Goal: Task Accomplishment & Management: Use online tool/utility

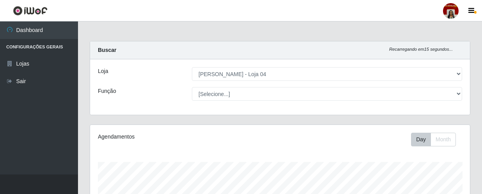
select select "251"
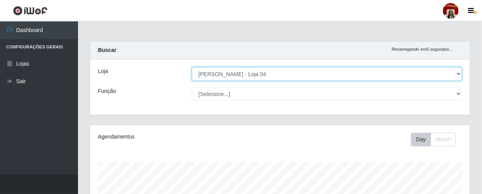
click at [220, 75] on select "[Selecione...] Mar Vermelho - Loja 04" at bounding box center [327, 74] width 270 height 14
click at [192, 67] on select "[Selecione...] Mar Vermelho - Loja 04" at bounding box center [327, 74] width 270 height 14
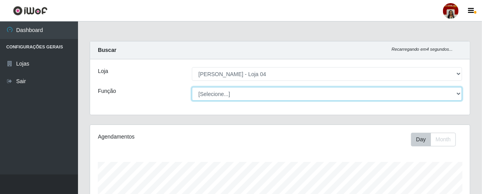
click at [221, 91] on select "[Selecione...] ASG ASG + ASG ++ Auxiliar de Depósito Auxiliar de Depósito + Aux…" at bounding box center [327, 94] width 270 height 14
click at [192, 87] on select "[Selecione...] ASG ASG + ASG ++ Auxiliar de Depósito Auxiliar de Depósito + Aux…" at bounding box center [327, 94] width 270 height 14
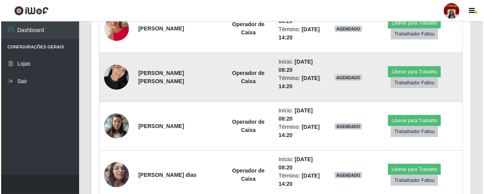
scroll to position [354, 0]
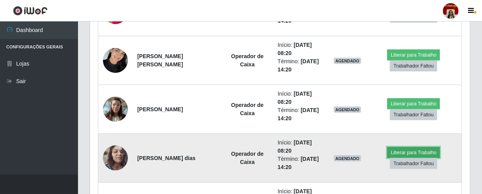
click at [394, 151] on button "Liberar para Trabalho" at bounding box center [413, 152] width 53 height 11
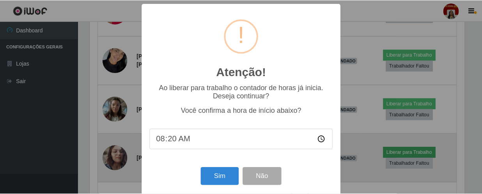
scroll to position [162, 376]
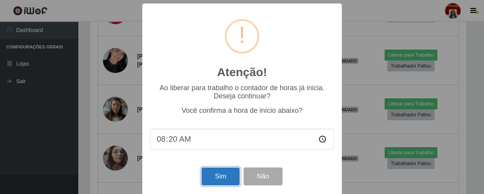
click at [214, 178] on button "Sim" at bounding box center [221, 176] width 38 height 18
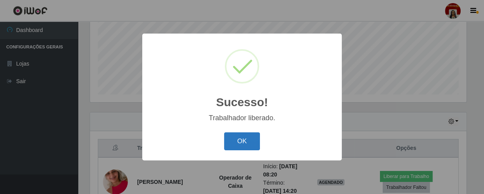
click at [251, 143] on button "OK" at bounding box center [242, 141] width 36 height 18
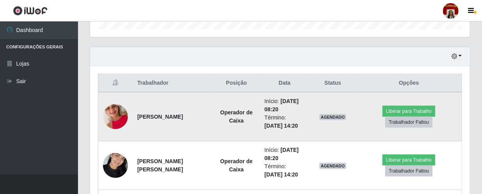
scroll to position [255, 0]
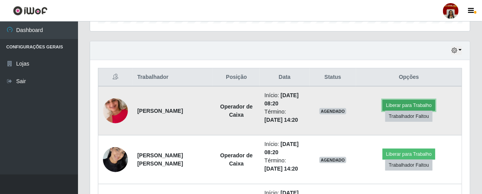
click at [390, 105] on button "Liberar para Trabalho" at bounding box center [408, 105] width 53 height 11
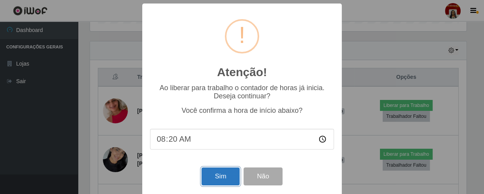
click at [214, 179] on button "Sim" at bounding box center [221, 176] width 38 height 18
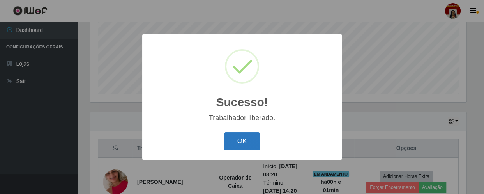
click at [253, 140] on button "OK" at bounding box center [242, 141] width 36 height 18
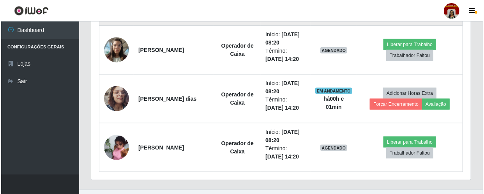
scroll to position [428, 0]
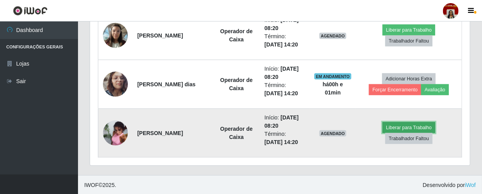
click at [388, 126] on button "Liberar para Trabalho" at bounding box center [408, 127] width 53 height 11
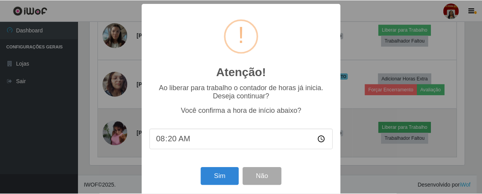
scroll to position [162, 376]
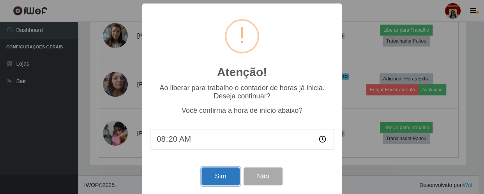
click at [210, 174] on button "Sim" at bounding box center [221, 176] width 38 height 18
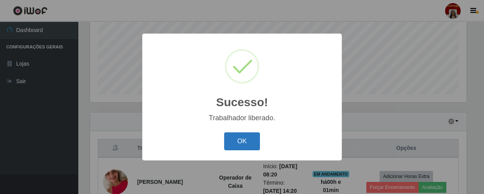
click at [241, 144] on button "OK" at bounding box center [242, 141] width 36 height 18
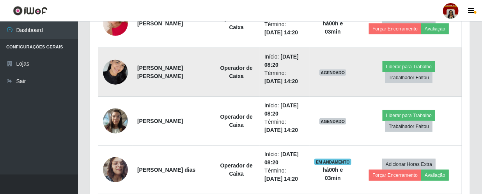
scroll to position [326, 0]
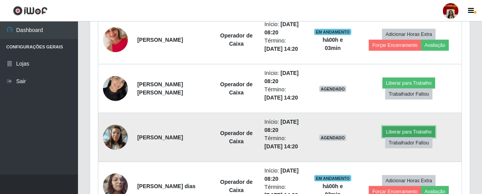
click at [391, 129] on button "Liberar para Trabalho" at bounding box center [408, 131] width 53 height 11
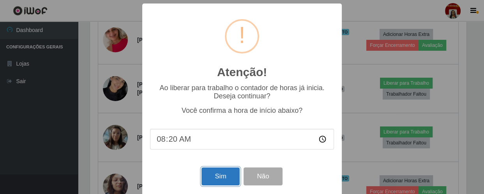
click at [221, 181] on button "Sim" at bounding box center [221, 176] width 38 height 18
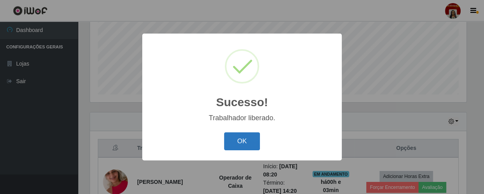
click at [245, 136] on button "OK" at bounding box center [242, 141] width 36 height 18
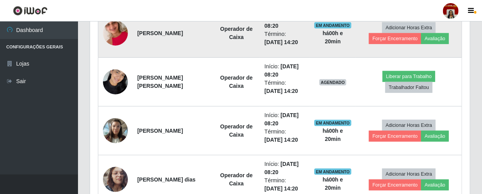
scroll to position [322, 0]
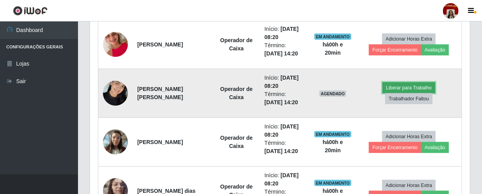
click at [403, 85] on button "Liberar para Trabalho" at bounding box center [408, 87] width 53 height 11
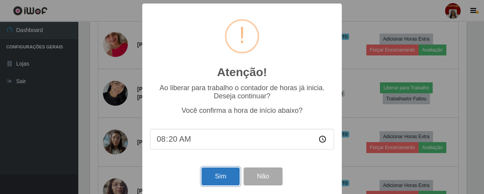
click at [214, 179] on button "Sim" at bounding box center [221, 176] width 38 height 18
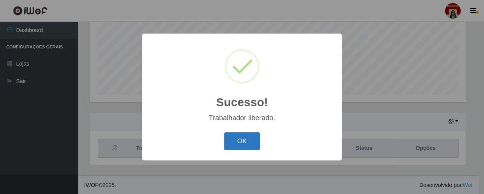
click at [239, 140] on button "OK" at bounding box center [242, 141] width 36 height 18
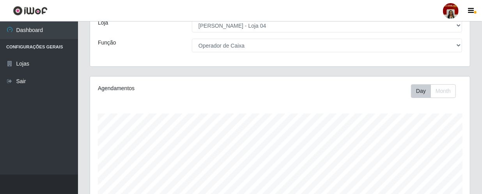
scroll to position [3, 0]
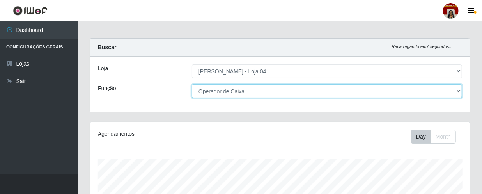
click at [251, 95] on select "[Selecione...] ASG ASG + ASG ++ Auxiliar de Depósito Auxiliar de Depósito + Aux…" at bounding box center [327, 91] width 270 height 14
select select "[Selecione...]"
click at [192, 84] on select "[Selecione...] ASG ASG + ASG ++ Auxiliar de Depósito Auxiliar de Depósito + Aux…" at bounding box center [327, 91] width 270 height 14
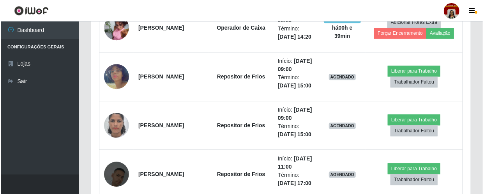
scroll to position [893, 0]
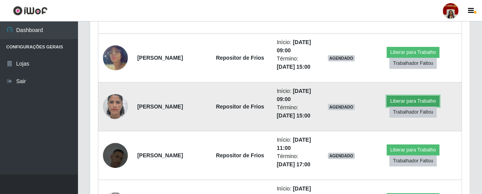
click at [400, 101] on button "Liberar para Trabalho" at bounding box center [413, 100] width 53 height 11
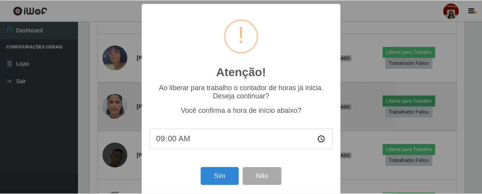
scroll to position [162, 376]
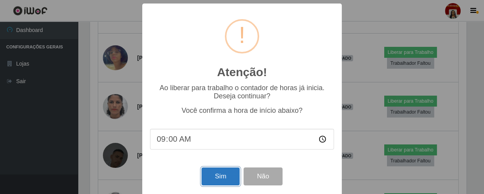
click at [214, 177] on button "Sim" at bounding box center [221, 176] width 38 height 18
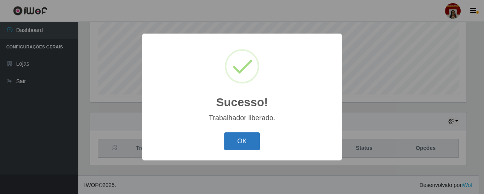
click at [240, 140] on button "OK" at bounding box center [242, 141] width 36 height 18
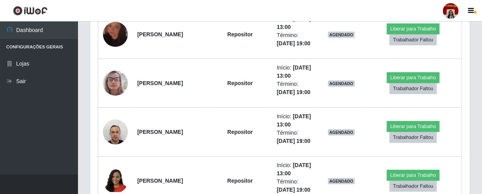
scroll to position [1140, 0]
